Goal: Find specific page/section: Find specific page/section

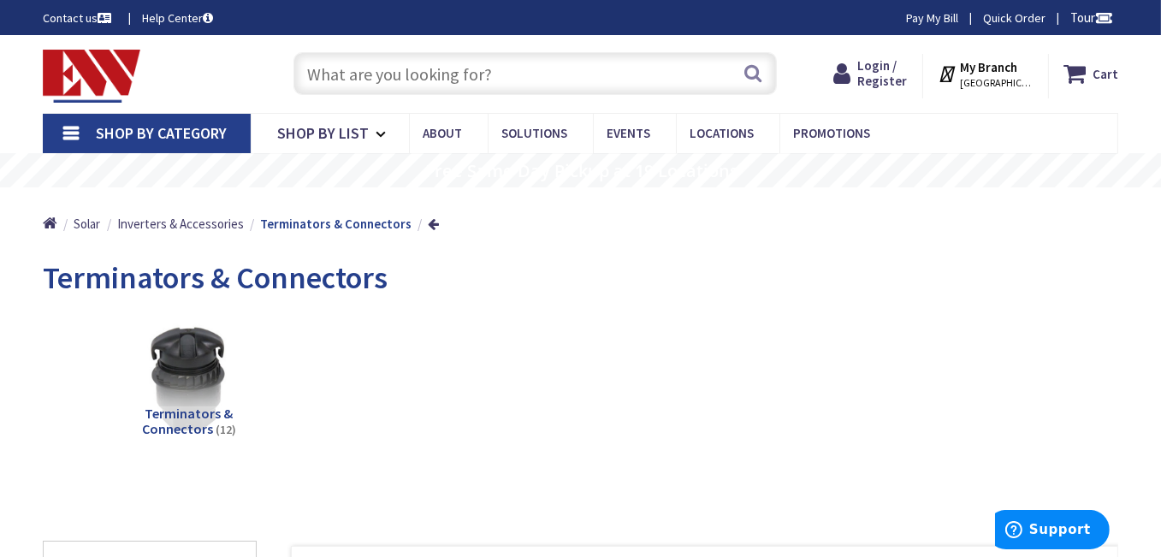
paste input "IZDP350-277"
type input "IZDP350-277"
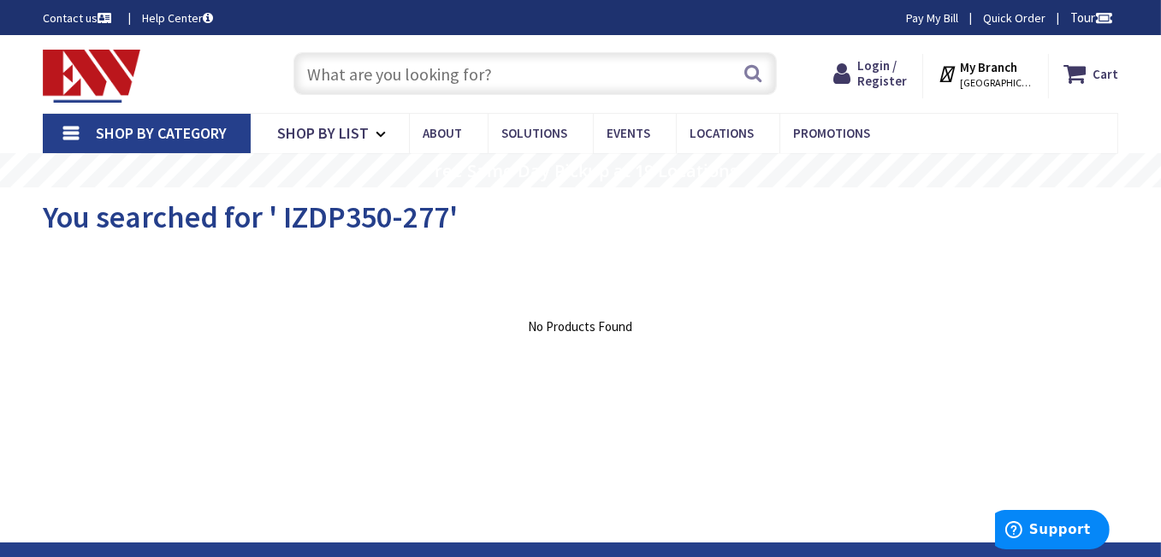
click at [468, 67] on input "text" at bounding box center [536, 73] width 484 height 43
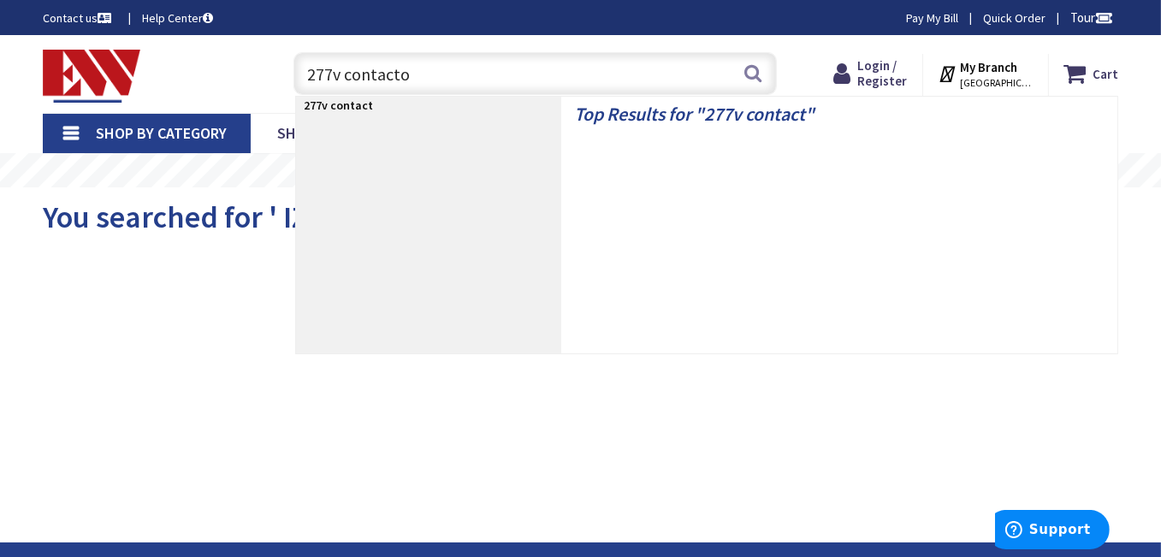
type input "277v contactor"
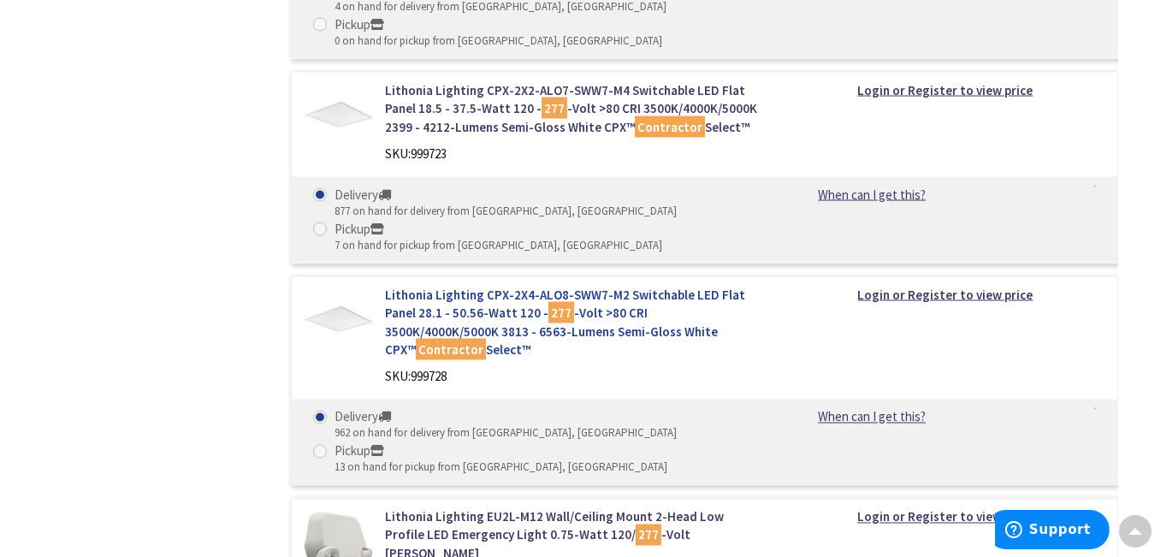
scroll to position [4194, 0]
